Goal: Check status: Check status

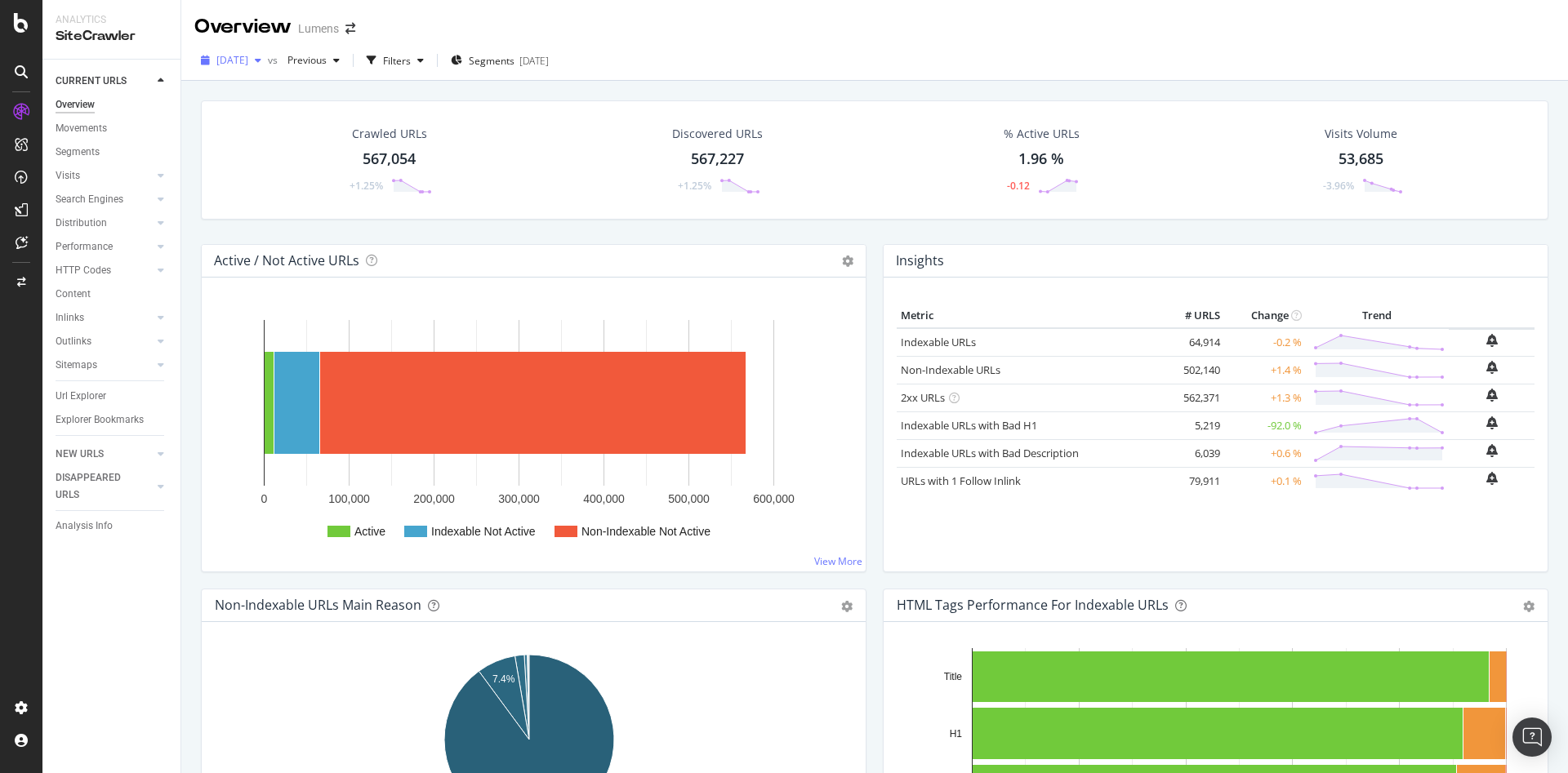
click at [254, 67] on div "[DATE]" at bounding box center [231, 60] width 74 height 25
click at [715, 79] on div "[DATE] vs Previous Filters Segments [DATE]" at bounding box center [875, 64] width 1387 height 33
